Goal: Task Accomplishment & Management: Complete application form

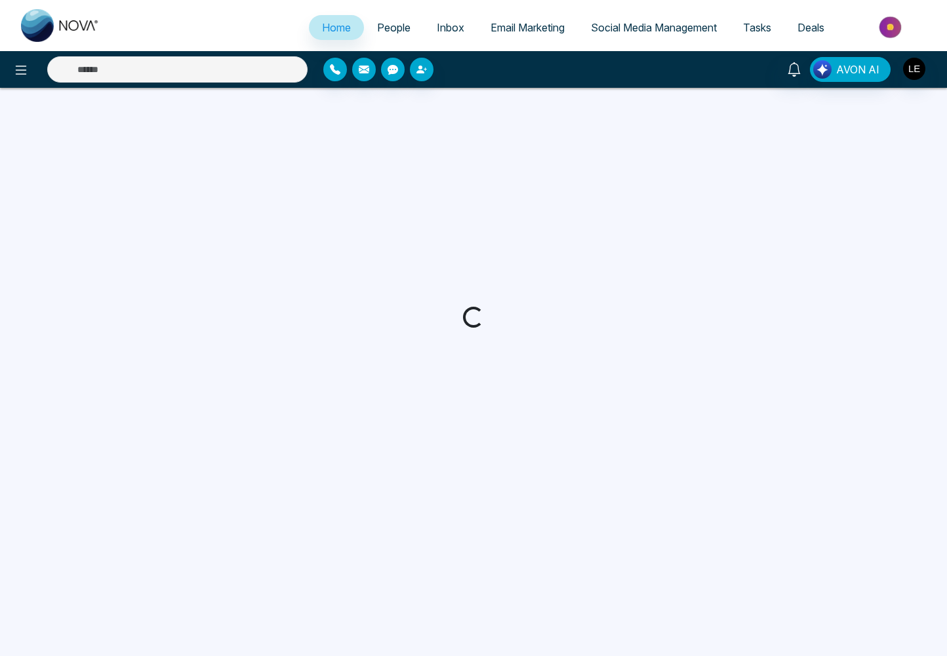
select select "*"
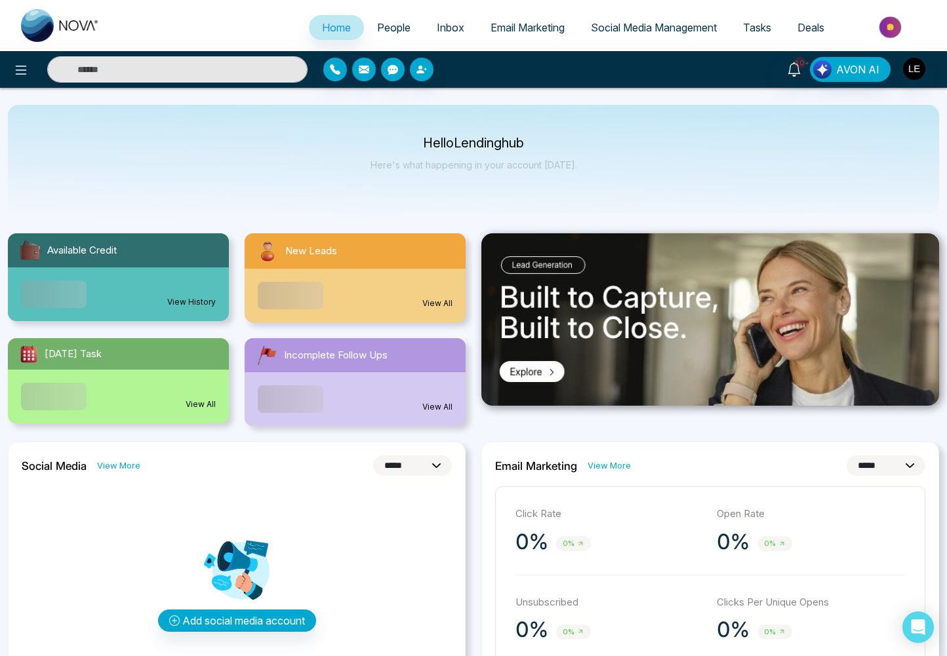
click at [766, 31] on span "Tasks" at bounding box center [757, 27] width 28 height 13
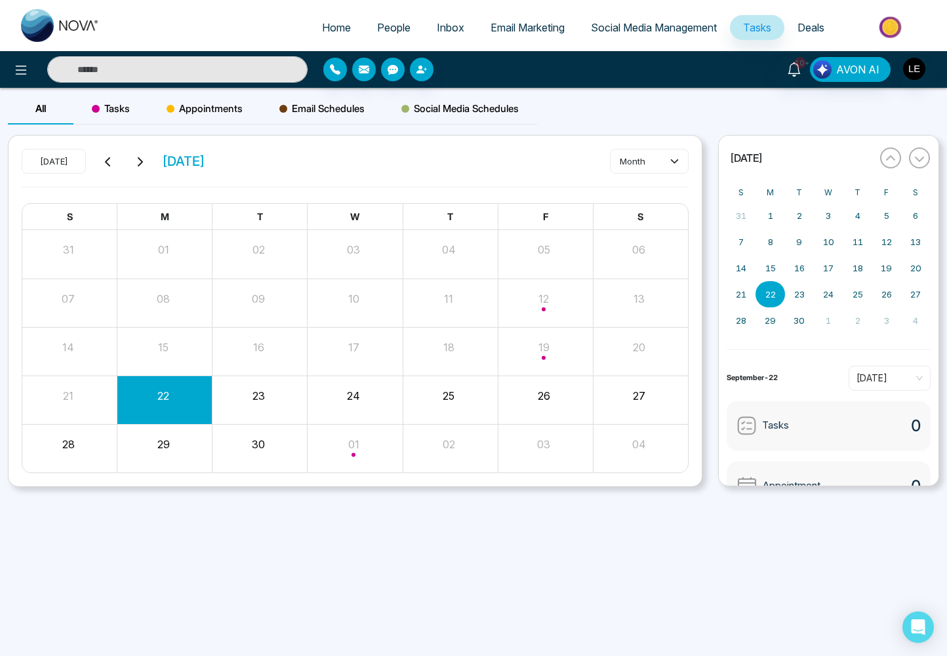
click at [755, 31] on span "Tasks" at bounding box center [757, 27] width 28 height 13
click at [109, 106] on span "Tasks" at bounding box center [111, 109] width 38 height 16
click at [667, 165] on button "Create" at bounding box center [649, 161] width 79 height 24
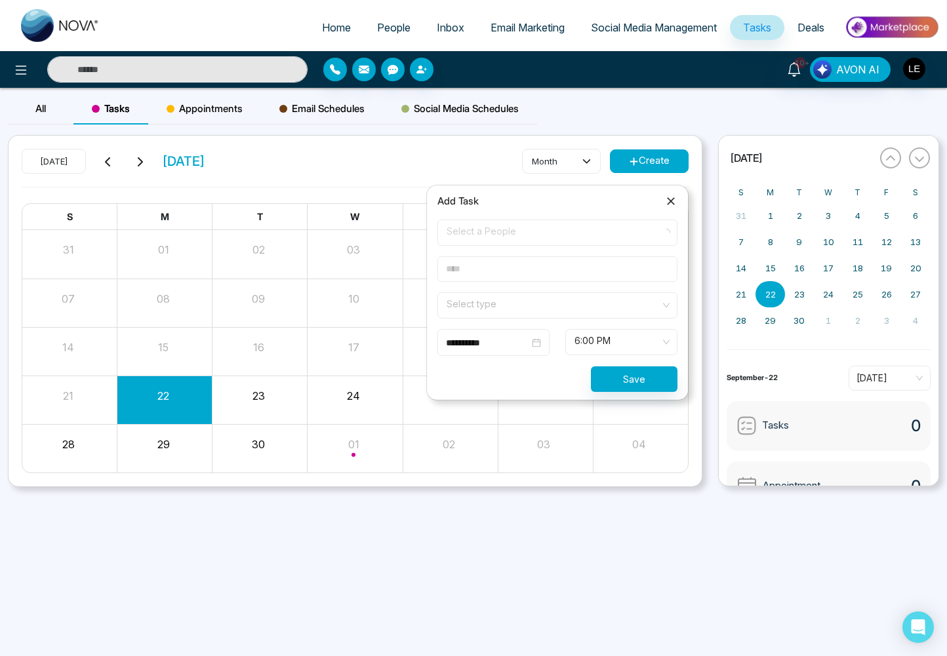
click at [472, 229] on span "Select a People" at bounding box center [558, 233] width 222 height 22
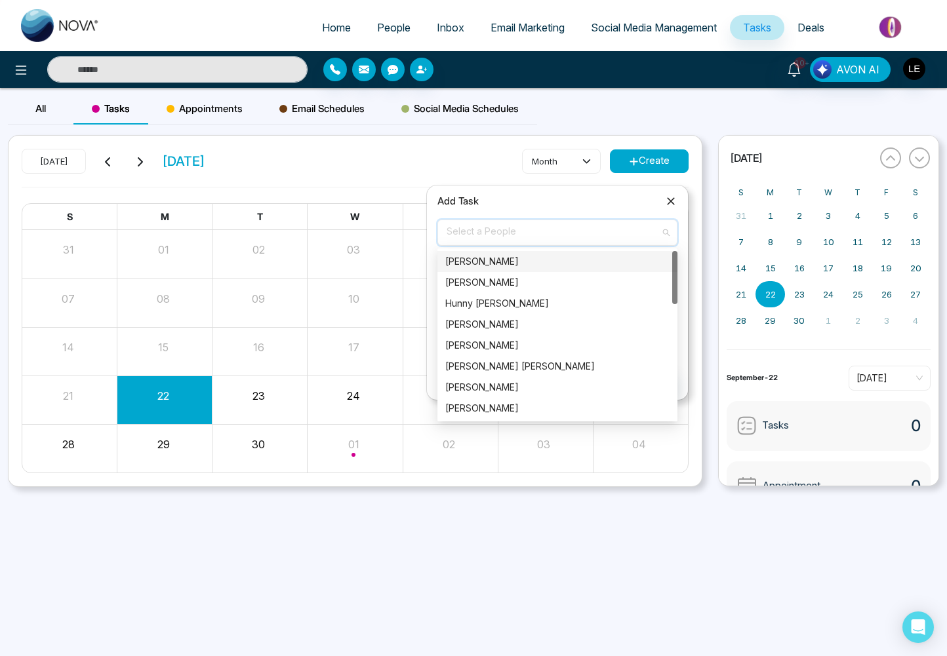
click at [465, 262] on div "[PERSON_NAME]" at bounding box center [557, 261] width 224 height 14
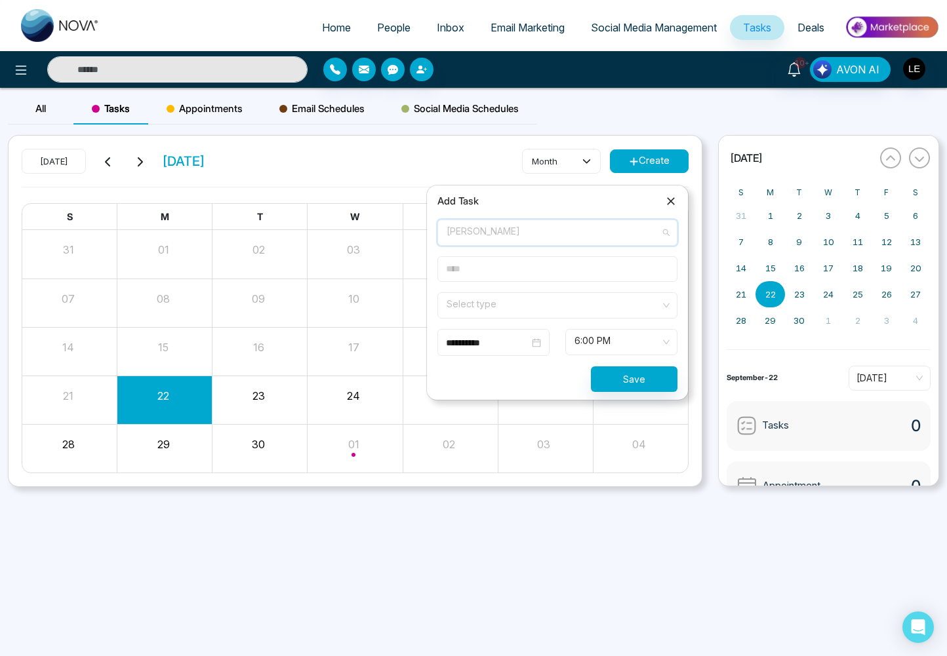
click at [530, 231] on div "[PERSON_NAME]" at bounding box center [552, 232] width 210 height 20
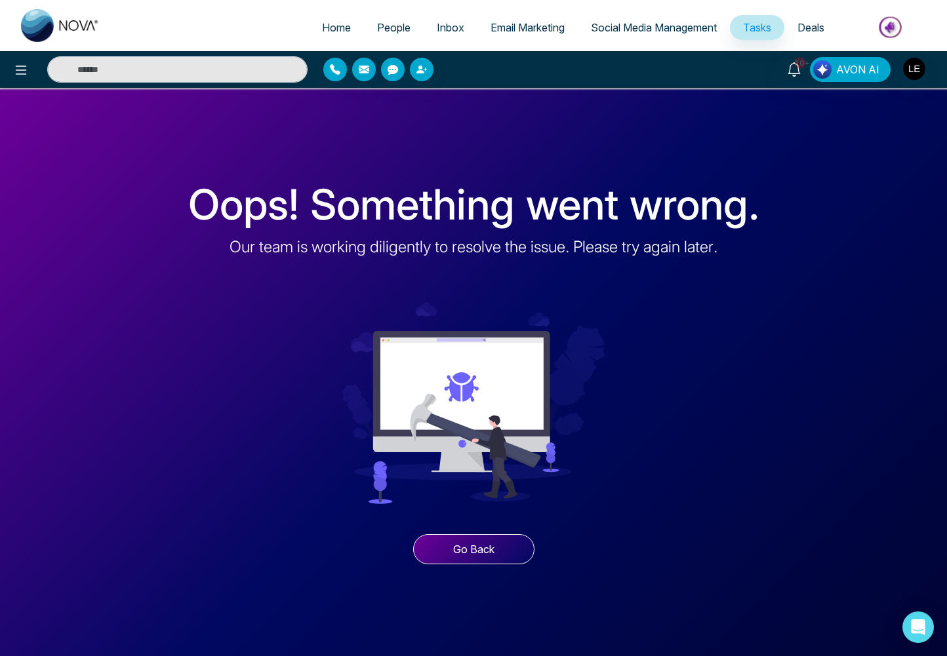
click at [760, 30] on span "Tasks" at bounding box center [757, 27] width 28 height 13
click at [185, 68] on input "text" at bounding box center [177, 69] width 260 height 26
type input "******"
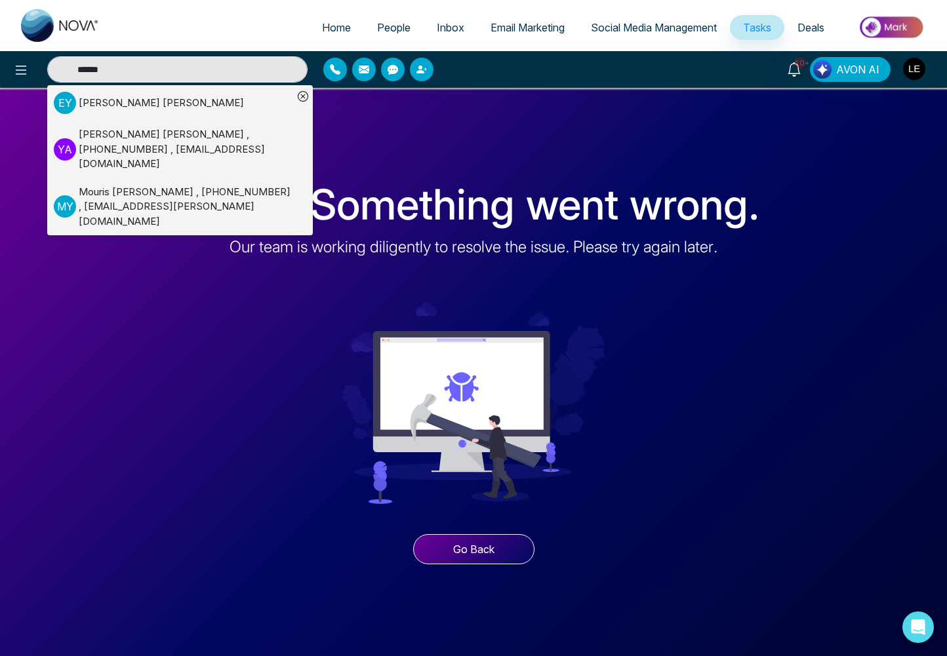
drag, startPoint x: 191, startPoint y: 64, endPoint x: 34, endPoint y: 71, distance: 157.5
click at [34, 71] on div "****** E Y [PERSON_NAME] Y A [PERSON_NAME] , [PHONE_NUMBER] , [EMAIL_ADDRESS][D…" at bounding box center [170, 69] width 273 height 26
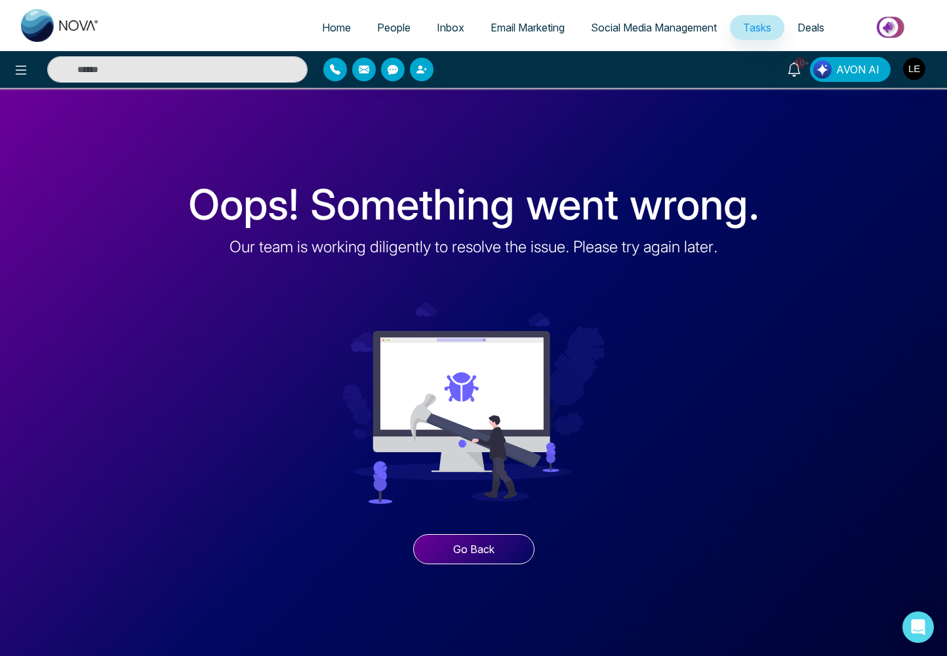
click at [746, 28] on span "Tasks" at bounding box center [757, 27] width 28 height 13
type input "******"
click at [756, 30] on span "Tasks" at bounding box center [757, 27] width 28 height 13
type input "******"
click at [799, 28] on span "Deals" at bounding box center [810, 27] width 27 height 13
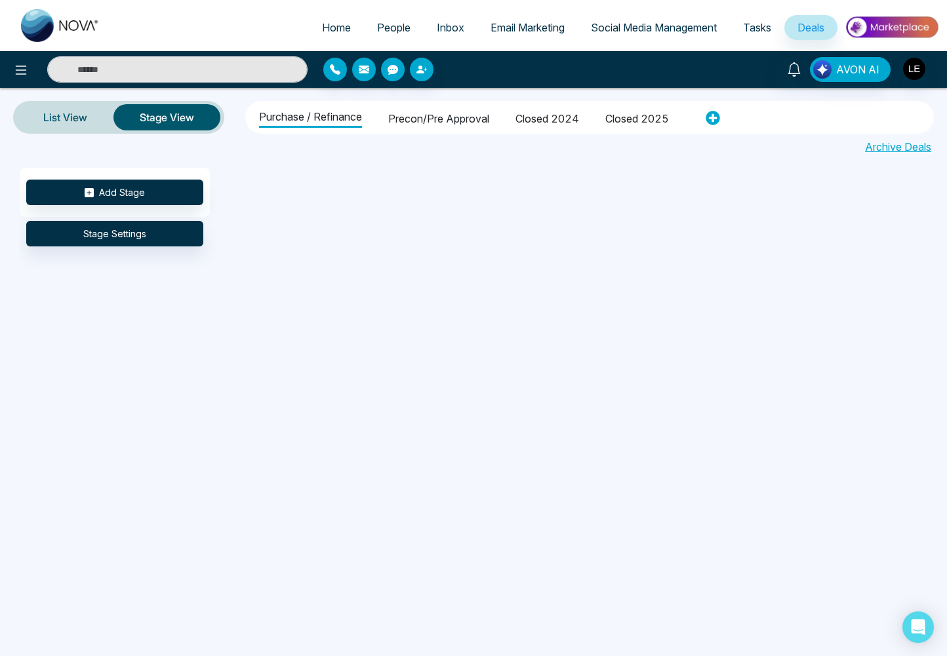
click at [752, 29] on span "Tasks" at bounding box center [757, 27] width 28 height 13
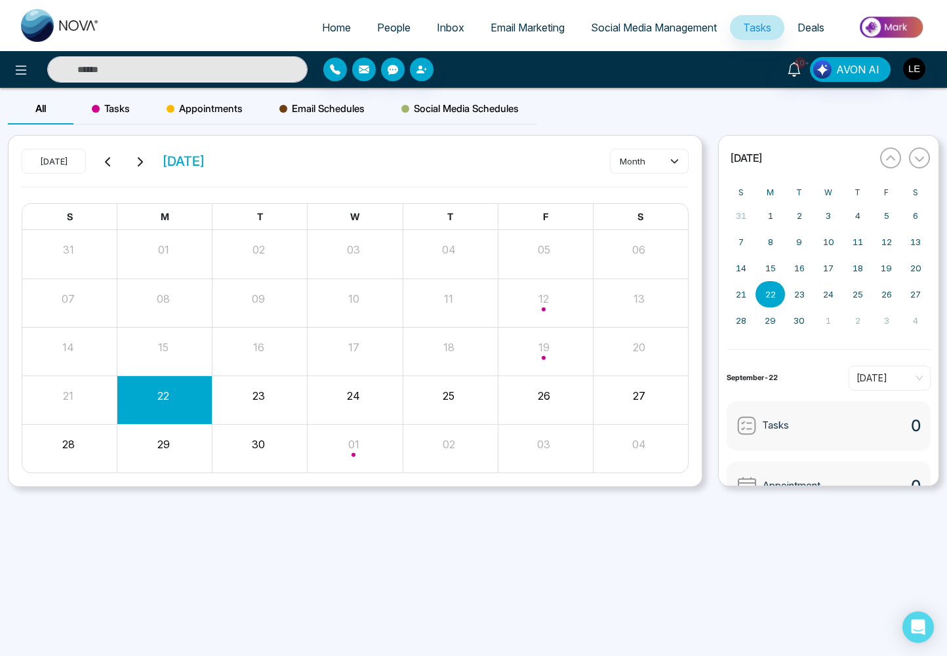
click at [104, 109] on span "Tasks" at bounding box center [111, 109] width 38 height 16
click at [635, 160] on icon at bounding box center [634, 162] width 10 height 10
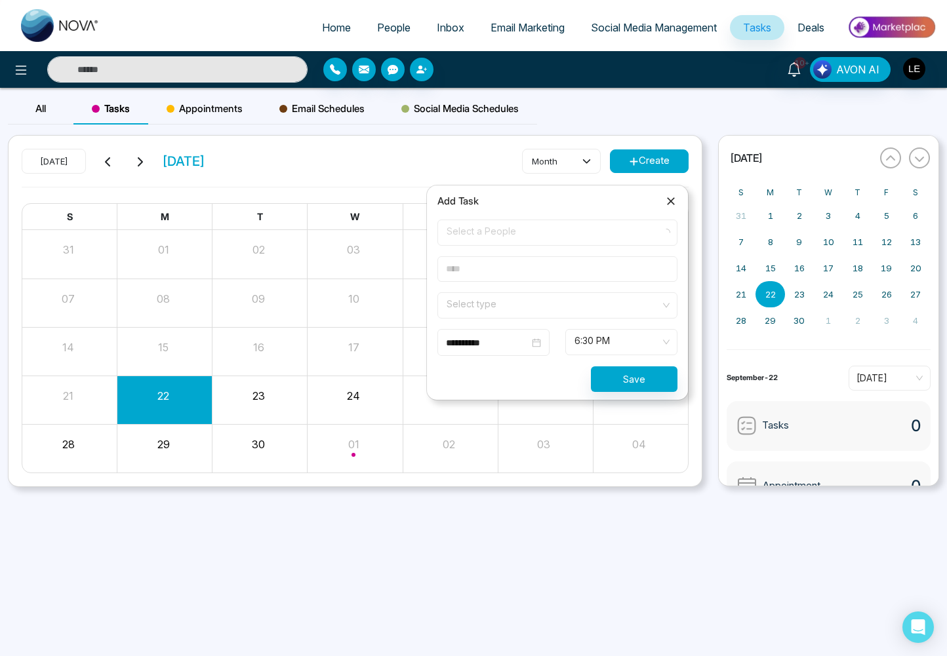
click at [538, 231] on span "Select a People" at bounding box center [558, 233] width 222 height 22
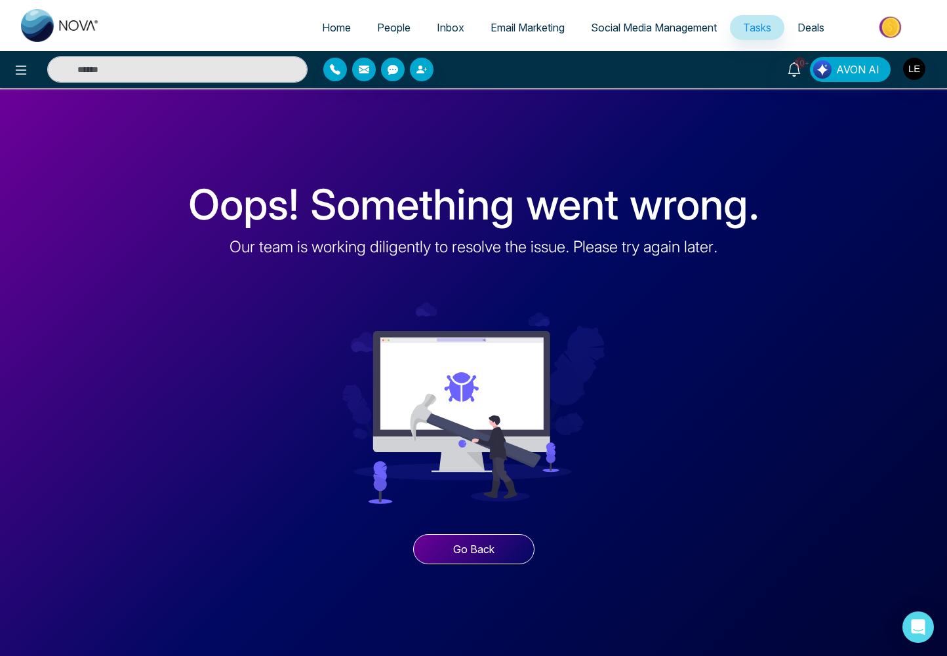
click at [815, 28] on span "Deals" at bounding box center [810, 27] width 27 height 13
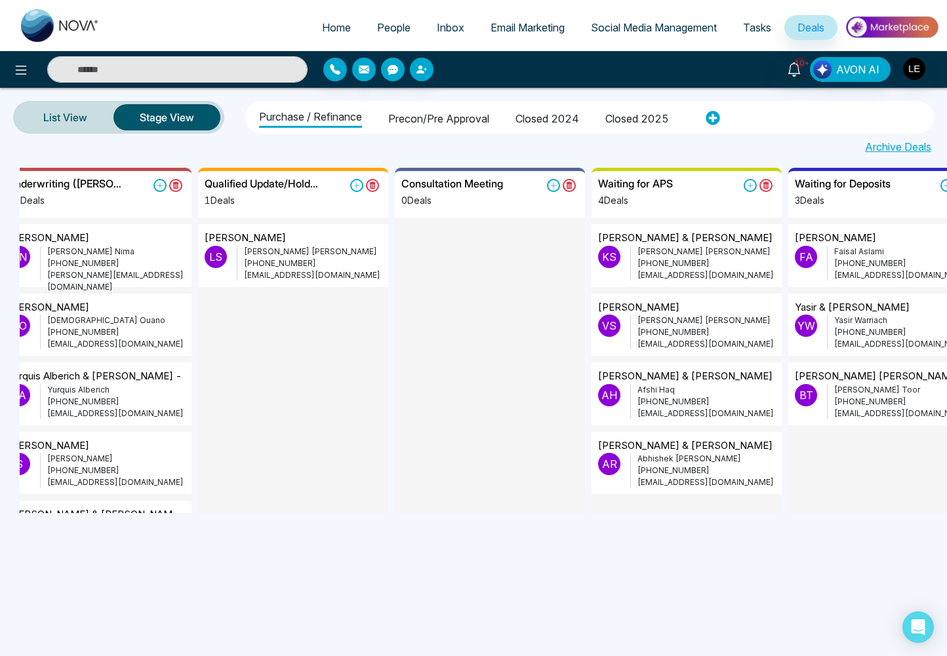
scroll to position [0, 1032]
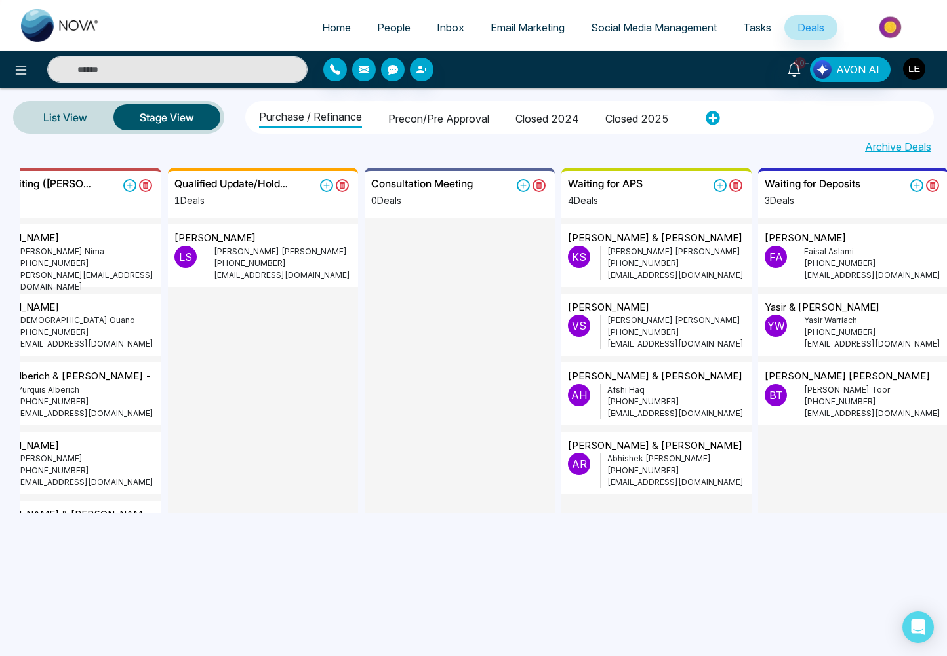
click at [905, 70] on img "button" at bounding box center [914, 69] width 22 height 22
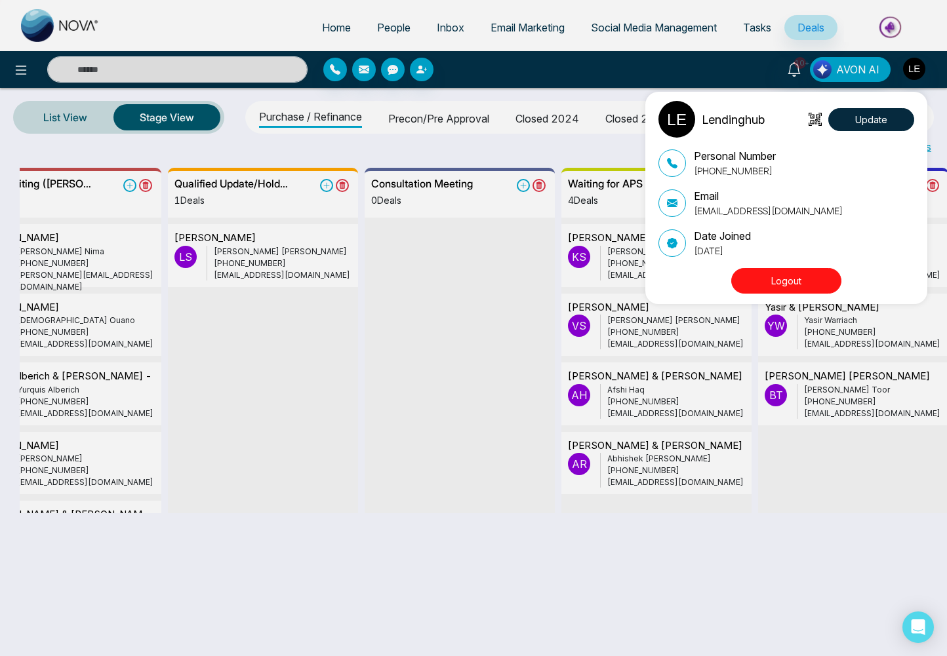
click at [783, 279] on button "Logout" at bounding box center [786, 281] width 110 height 26
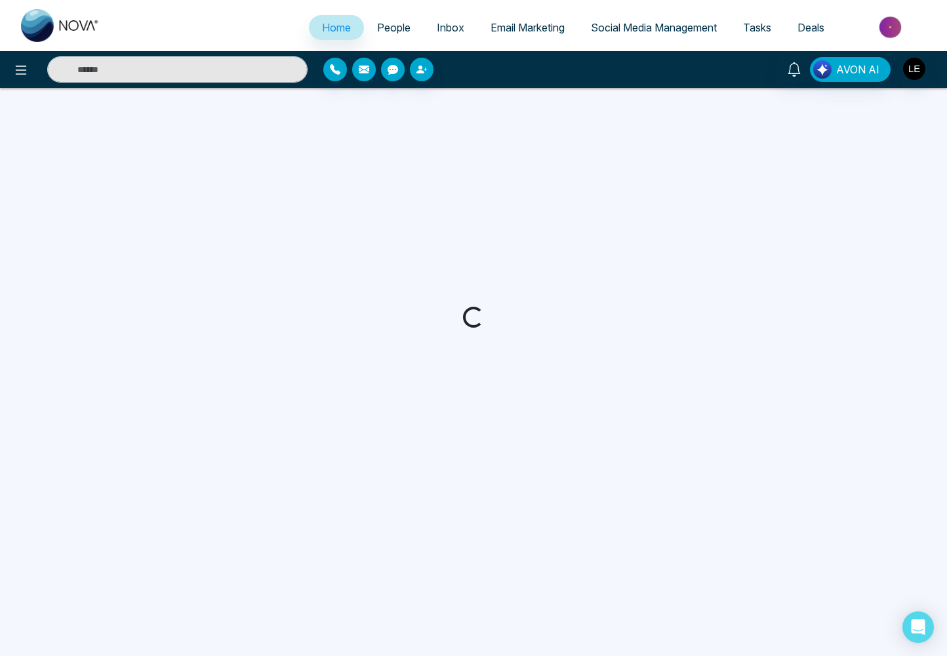
select select "*"
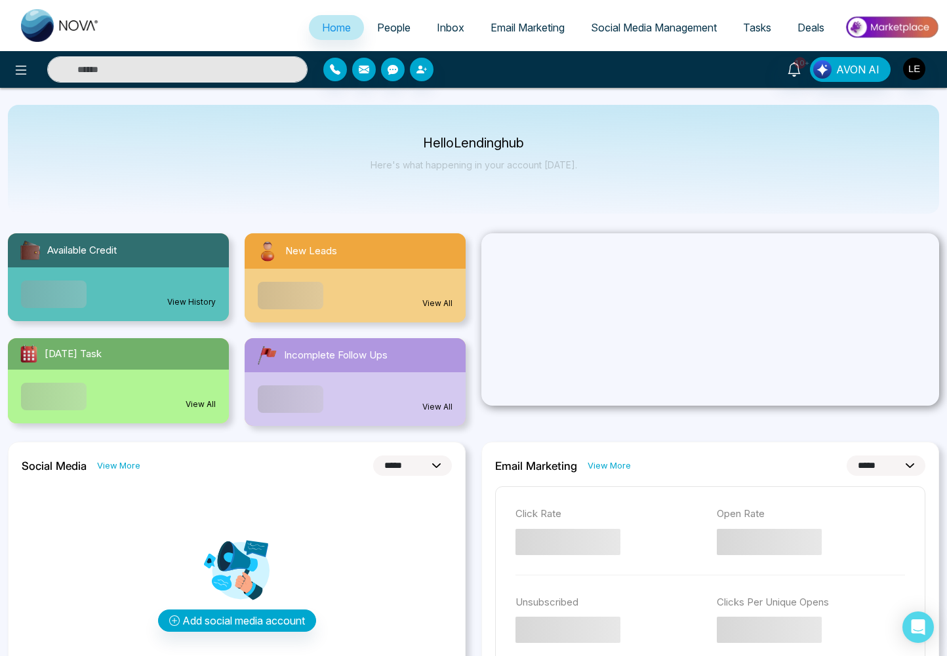
click at [757, 27] on span "Tasks" at bounding box center [757, 27] width 28 height 13
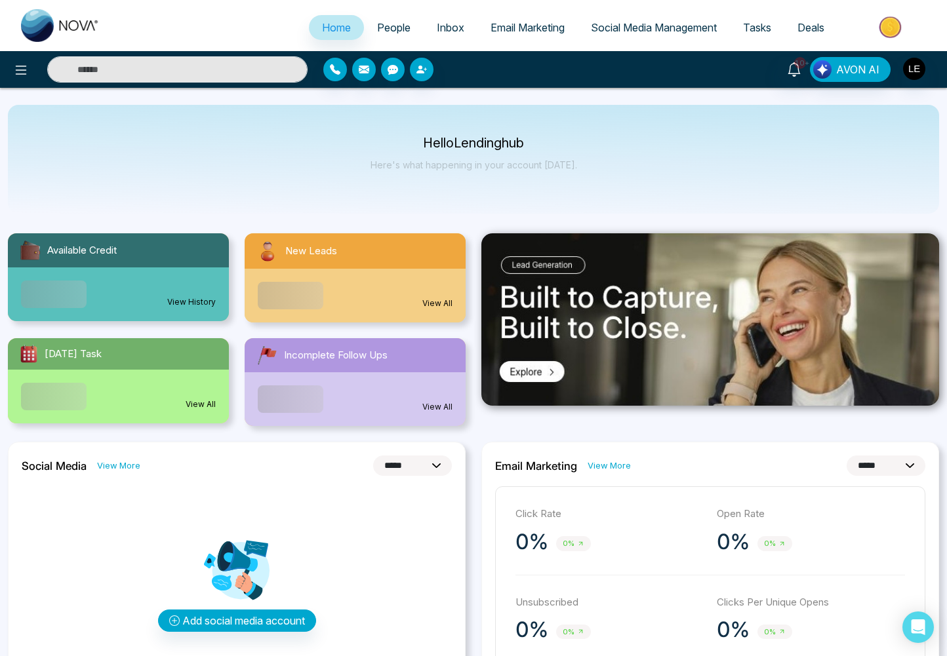
click at [759, 30] on span "Tasks" at bounding box center [757, 27] width 28 height 13
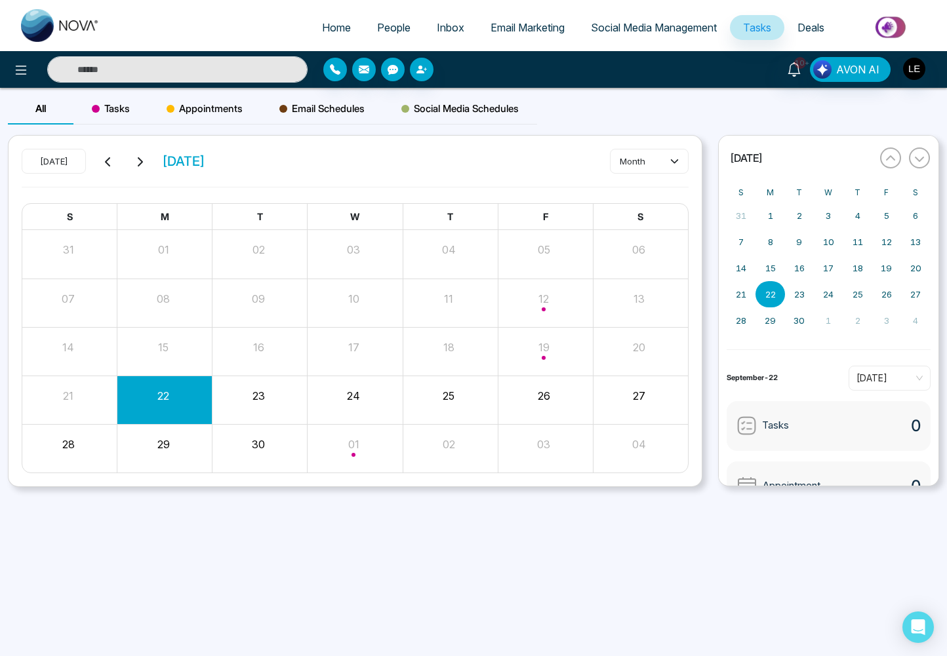
click at [111, 109] on span "Tasks" at bounding box center [111, 109] width 38 height 16
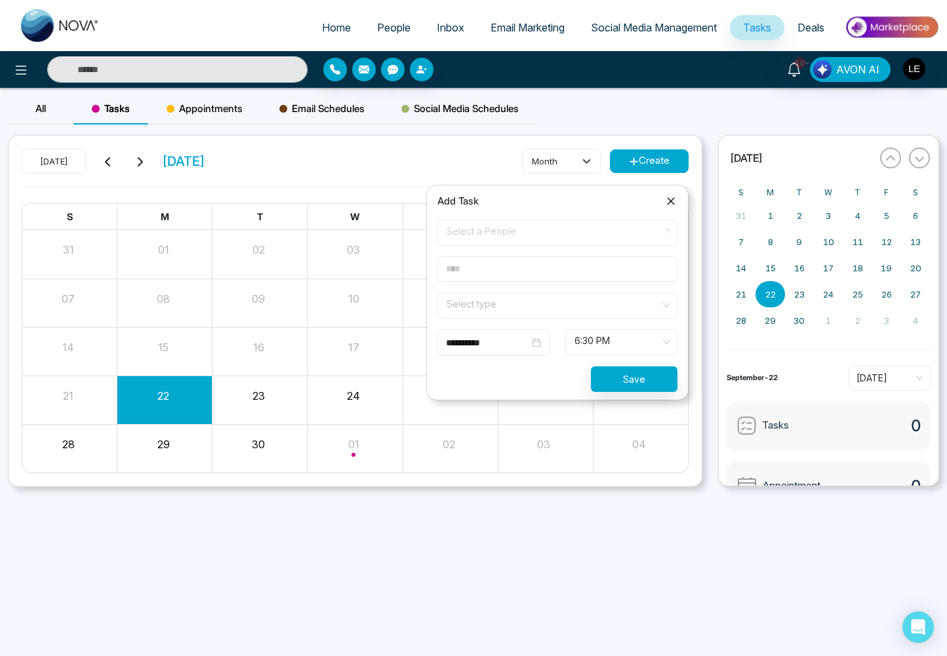
click at [542, 237] on span "Select a People" at bounding box center [558, 233] width 222 height 22
type input "*"
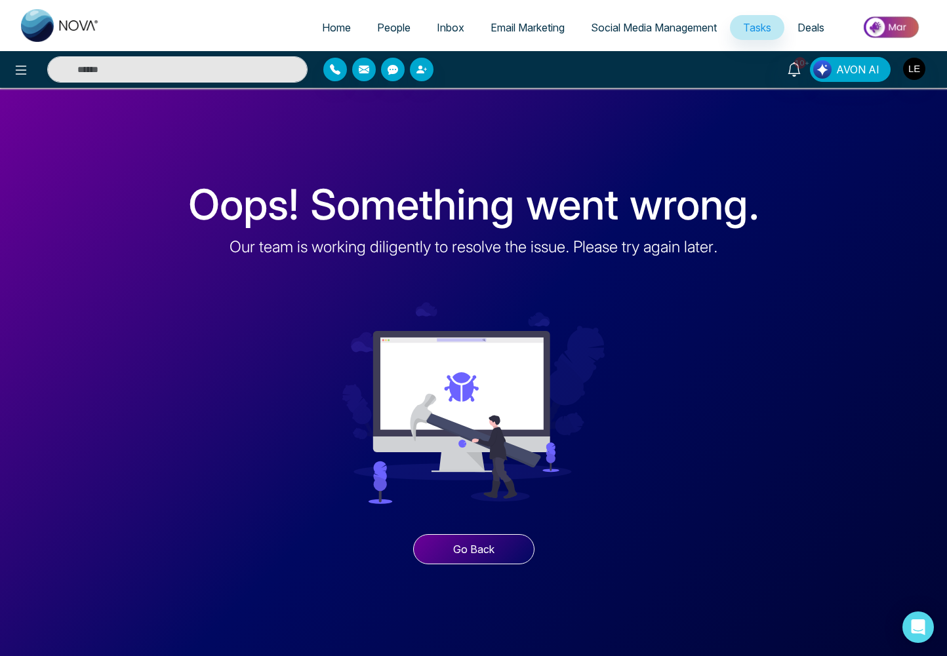
click at [808, 21] on span "Deals" at bounding box center [810, 27] width 27 height 13
